Goal: Use online tool/utility

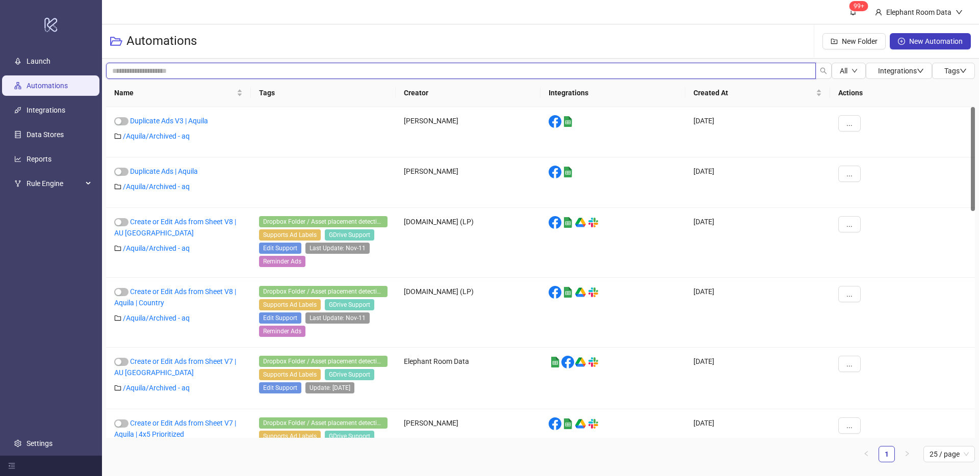
click at [194, 67] on input "search" at bounding box center [461, 71] width 710 height 16
type input "**********"
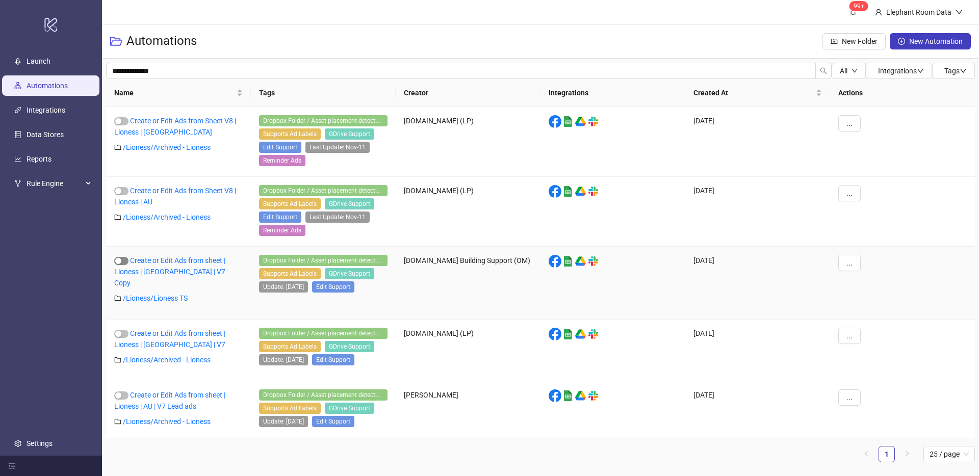
click at [120, 262] on div "button" at bounding box center [118, 261] width 6 height 6
click at [121, 195] on div "Create or Edit Ads from Sheet V8 | Lioness | AU" at bounding box center [178, 196] width 129 height 22
click at [122, 187] on span "button" at bounding box center [121, 191] width 14 height 8
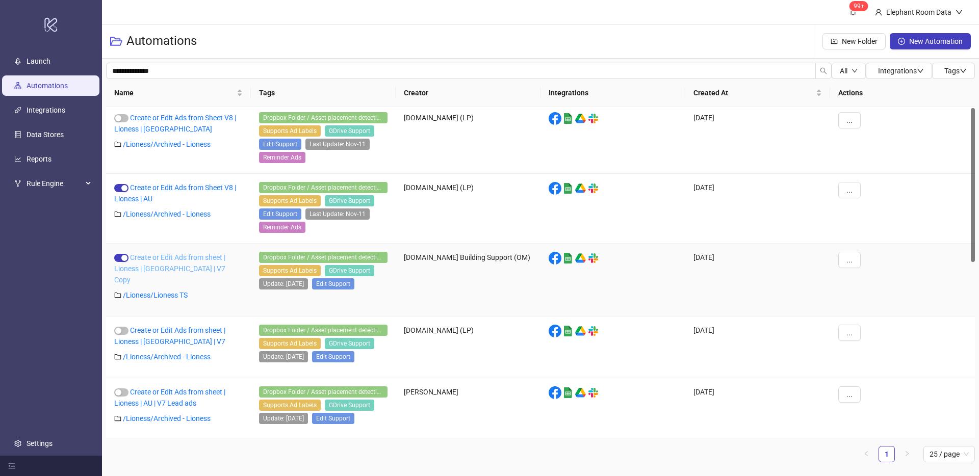
click at [190, 262] on div "Create or Edit Ads from sheet | Lioness | [GEOGRAPHIC_DATA] | V7 Copy" at bounding box center [178, 269] width 129 height 34
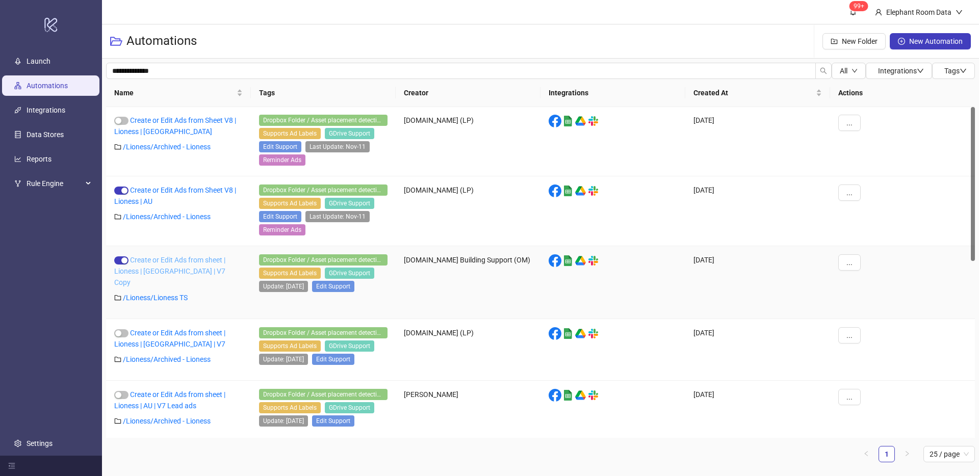
click at [188, 259] on link "Create or Edit Ads from sheet | Lioness | [GEOGRAPHIC_DATA] | V7 Copy" at bounding box center [169, 271] width 111 height 31
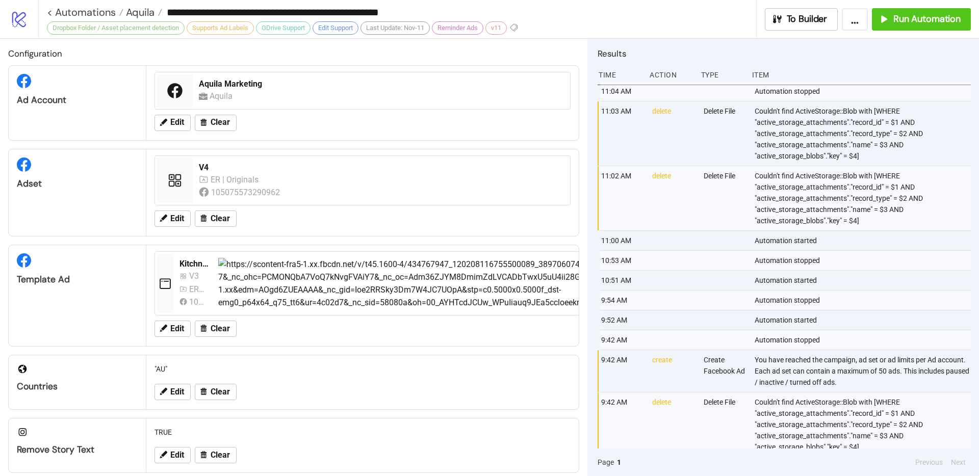
type input "**********"
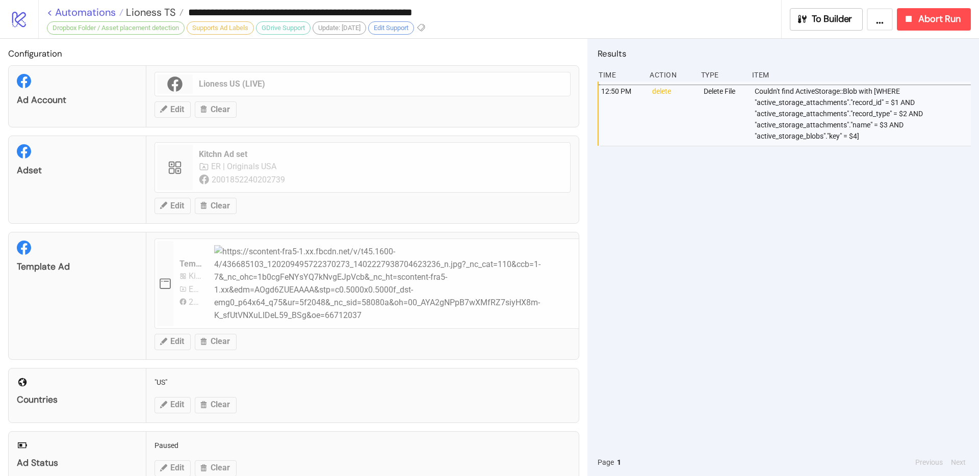
click at [49, 12] on link "< Automations" at bounding box center [85, 12] width 77 height 10
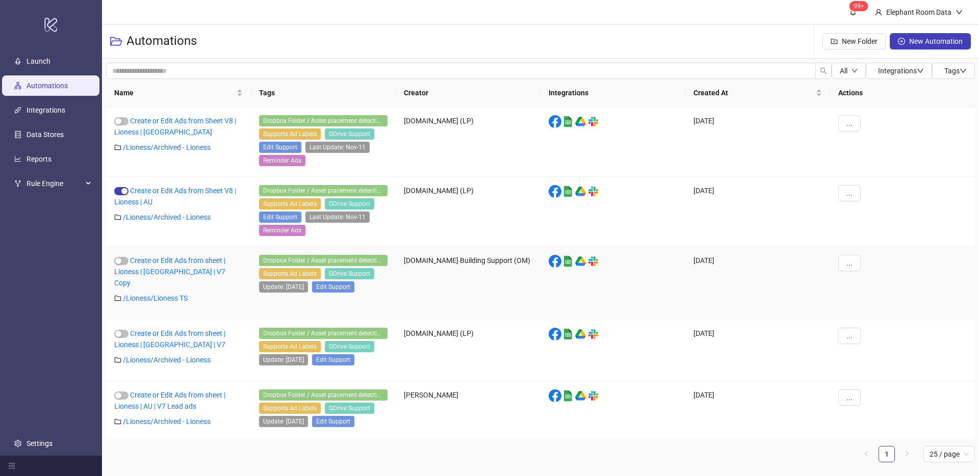
click at [193, 266] on div "Create or Edit Ads from sheet | Lioness | [GEOGRAPHIC_DATA] | V7 Copy" at bounding box center [178, 272] width 129 height 34
click at [194, 261] on link "Create or Edit Ads from sheet | Lioness | [GEOGRAPHIC_DATA] | V7 Copy" at bounding box center [169, 272] width 111 height 31
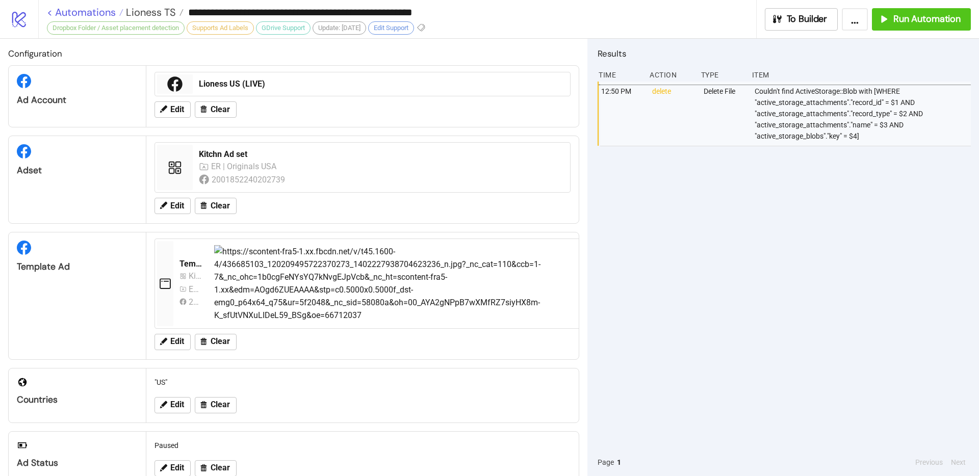
click at [51, 13] on link "< Automations" at bounding box center [85, 12] width 77 height 10
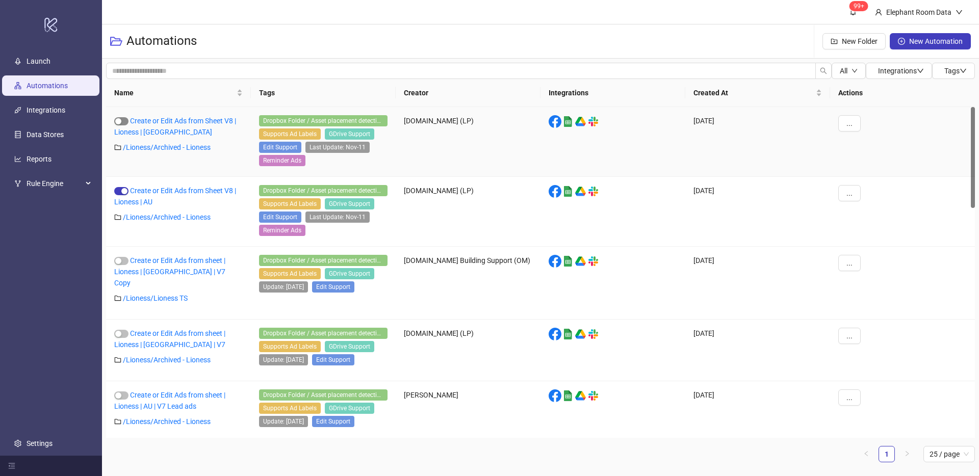
click at [122, 122] on span "button" at bounding box center [121, 121] width 14 height 8
click at [193, 118] on link "Create or Edit Ads from Sheet V8 | Lioness | [GEOGRAPHIC_DATA]" at bounding box center [175, 126] width 122 height 19
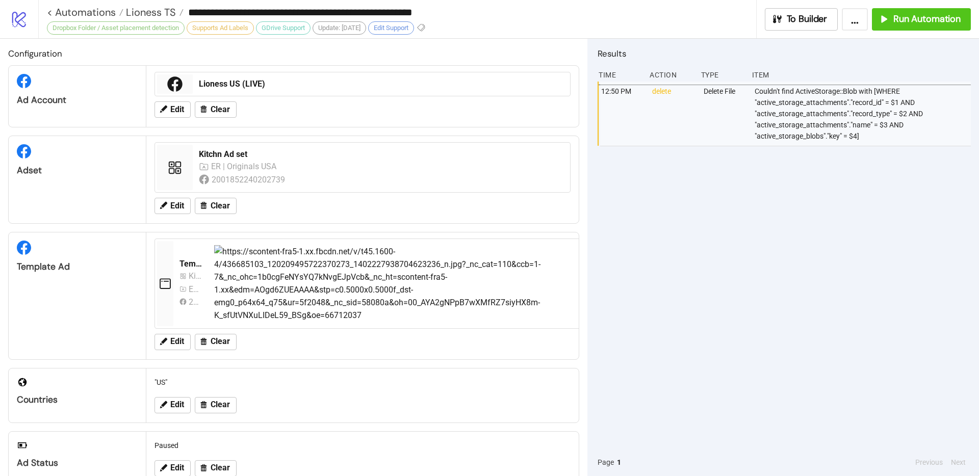
type input "**********"
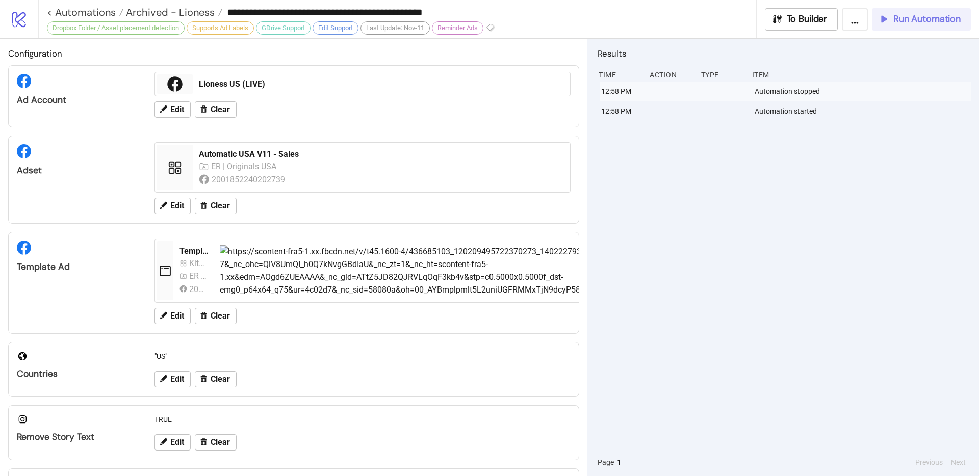
click at [914, 25] on button "Run Automation" at bounding box center [921, 19] width 99 height 22
